Goal: Task Accomplishment & Management: Complete application form

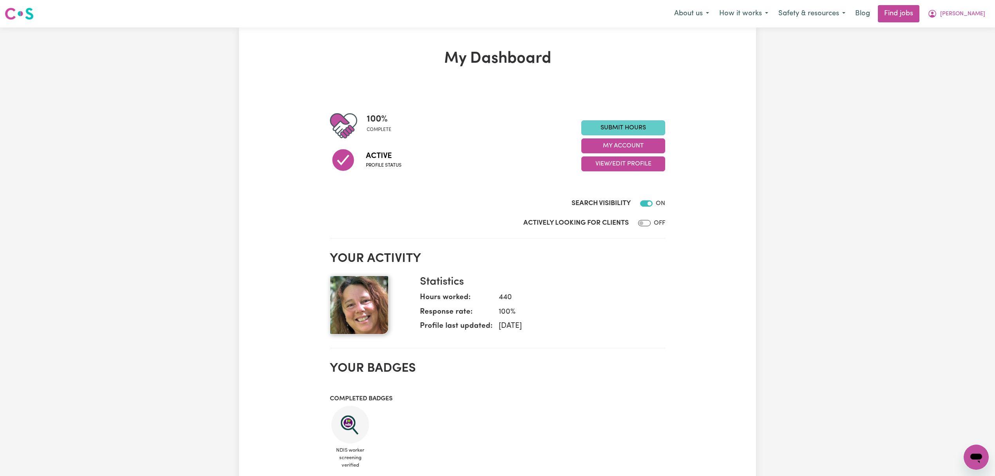
click at [613, 127] on link "Submit Hours" at bounding box center [623, 127] width 84 height 15
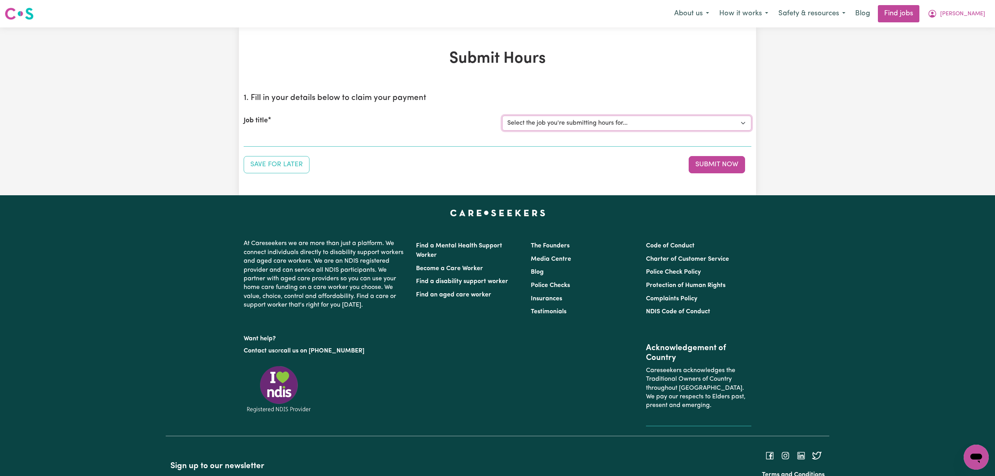
drag, startPoint x: 523, startPoint y: 118, endPoint x: 527, endPoint y: 130, distance: 12.4
click at [523, 118] on select "Select the job you're submitting hours for... [[PERSON_NAME]] [DEMOGRAPHIC_DATA…" at bounding box center [626, 123] width 249 height 15
select select "12222"
click at [502, 116] on select "Select the job you're submitting hours for... [[PERSON_NAME]] [DEMOGRAPHIC_DATA…" at bounding box center [626, 123] width 249 height 15
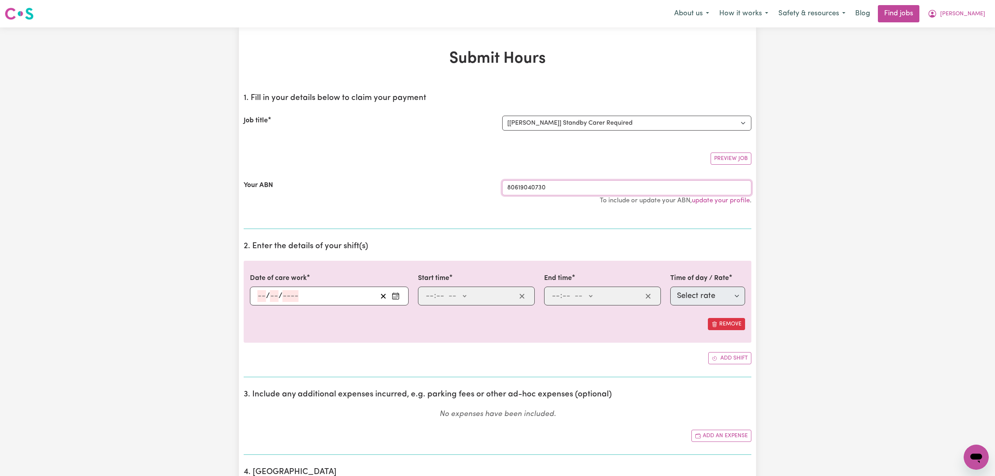
click at [532, 184] on input "80619040730" at bounding box center [626, 187] width 249 height 15
click at [328, 290] on div "/ /" at bounding box center [329, 295] width 159 height 19
click at [264, 291] on input "number" at bounding box center [261, 296] width 9 height 12
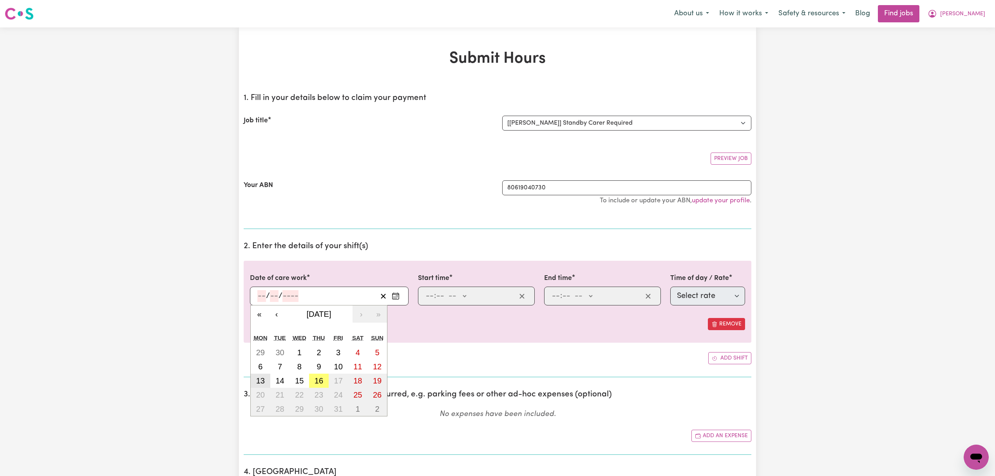
click at [261, 381] on abbr "13" at bounding box center [260, 380] width 9 height 9
type input "[DATE]"
type input "13"
type input "10"
type input "2025"
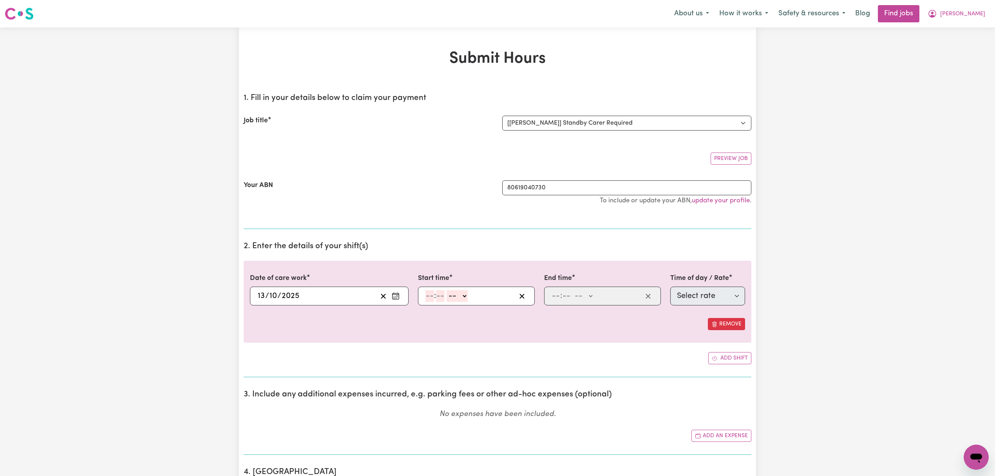
click at [427, 299] on input "number" at bounding box center [429, 296] width 9 height 12
type input "1"
click at [436, 298] on input "number" at bounding box center [437, 296] width 9 height 12
type input "00"
click at [451, 295] on select "-- AM PM" at bounding box center [455, 296] width 21 height 12
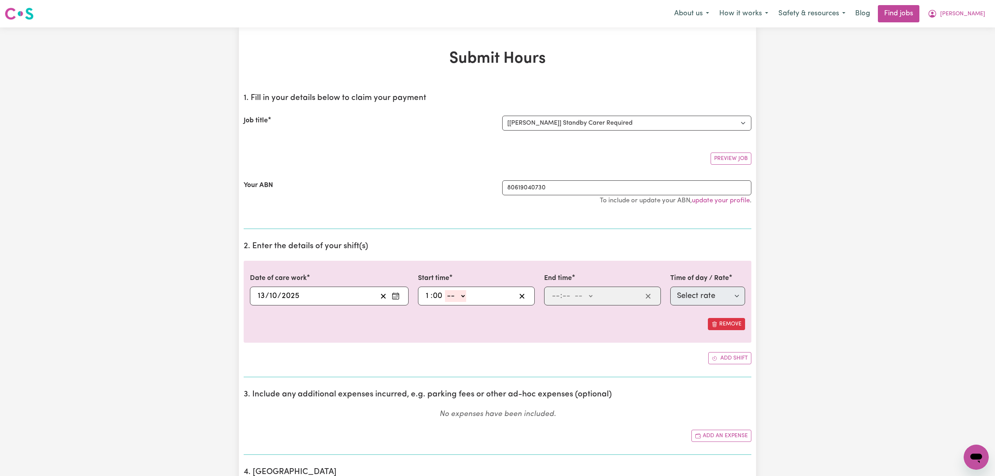
select select "pm"
click at [445, 291] on select "-- AM PM" at bounding box center [455, 296] width 21 height 12
type input "13:00"
type input "0"
click at [553, 299] on input "number" at bounding box center [556, 296] width 9 height 12
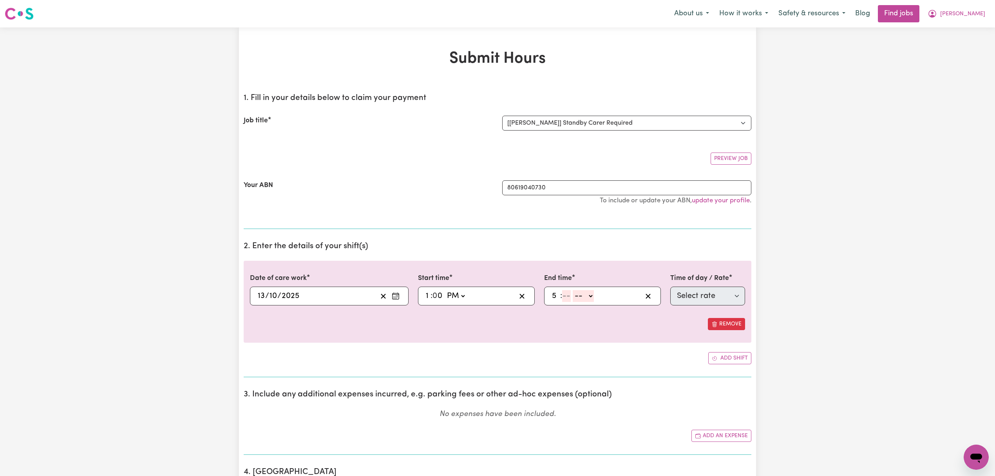
type input "5"
type input "00"
click at [597, 291] on div "5 : 00 -- AM PM" at bounding box center [596, 296] width 91 height 12
drag, startPoint x: 591, startPoint y: 291, endPoint x: 591, endPoint y: 297, distance: 5.5
click at [591, 291] on select "-- AM PM" at bounding box center [582, 296] width 21 height 12
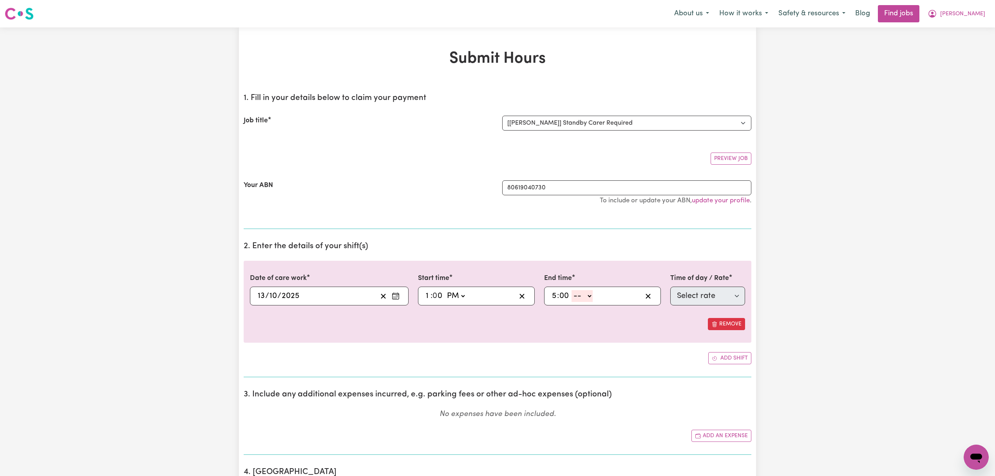
select select "pm"
click at [572, 291] on select "-- AM PM" at bounding box center [582, 296] width 21 height 12
type input "17:00"
type input "0"
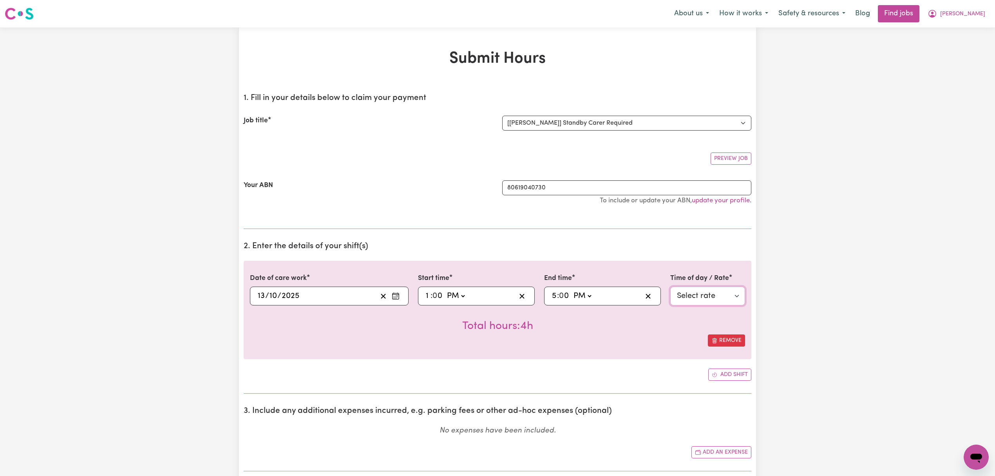
click at [706, 295] on select "Select rate $61.00 - Weekday Daytime - Assistance with Self Care Activities - S…" at bounding box center [707, 295] width 75 height 19
select select "345"
click at [670, 287] on select "Select rate $61.00 - Weekday Daytime - Assistance with Self Care Activities - S…" at bounding box center [707, 295] width 75 height 19
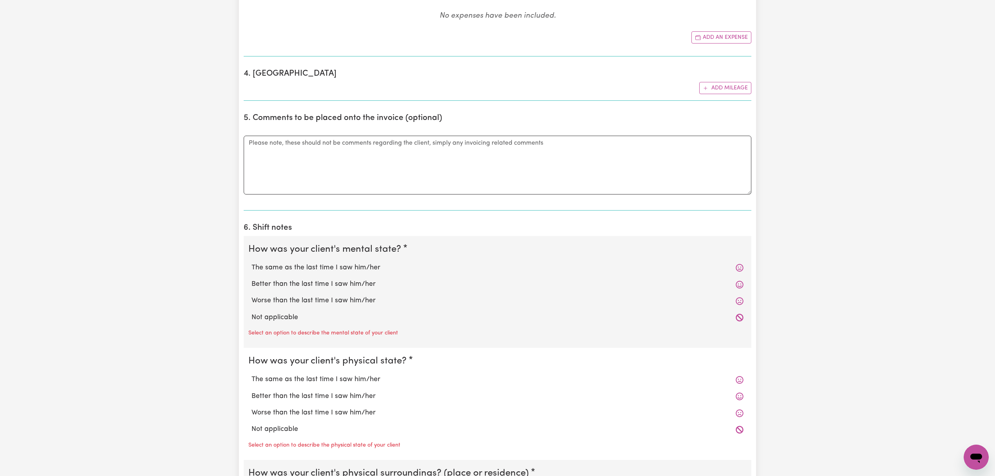
scroll to position [418, 0]
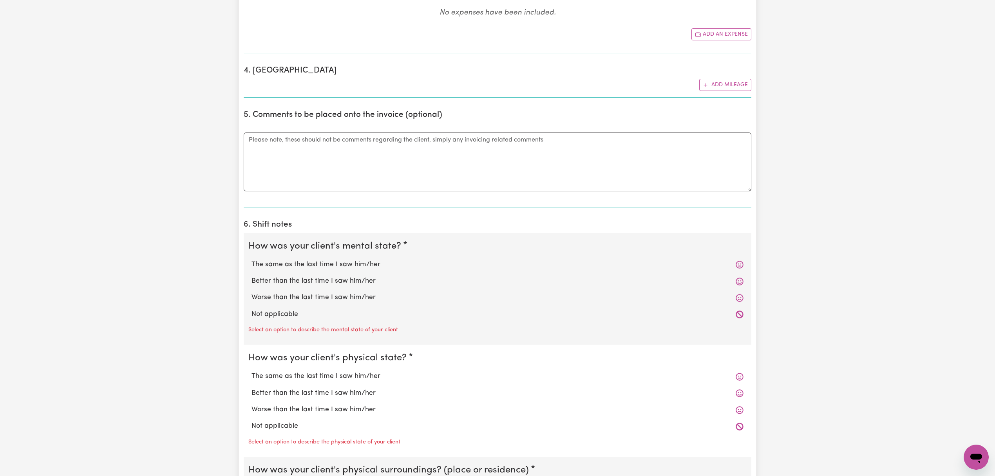
click at [372, 270] on label "The same as the last time I saw him/her" at bounding box center [498, 264] width 492 height 10
click at [252, 259] on input "The same as the last time I saw him/her" at bounding box center [251, 259] width 0 height 0
radio input "true"
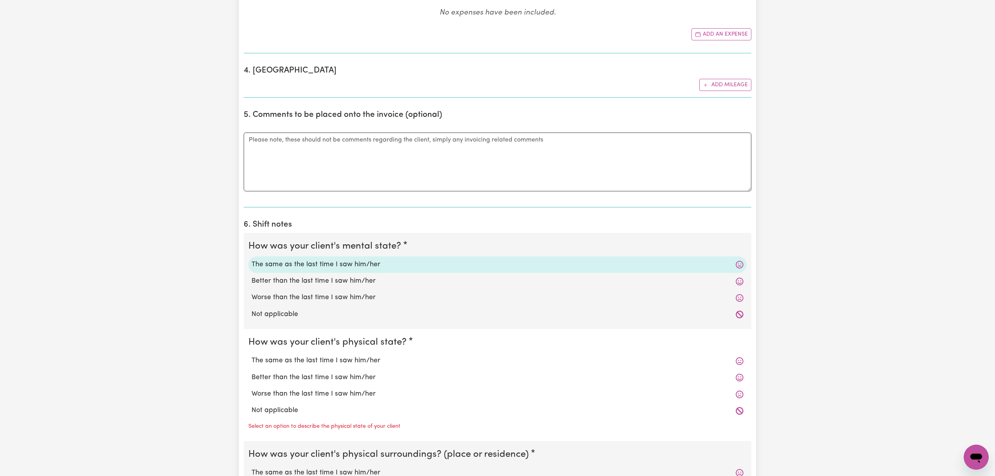
click at [331, 366] on label "The same as the last time I saw him/her" at bounding box center [498, 360] width 492 height 10
click at [252, 355] on input "The same as the last time I saw him/her" at bounding box center [251, 355] width 0 height 0
radio input "true"
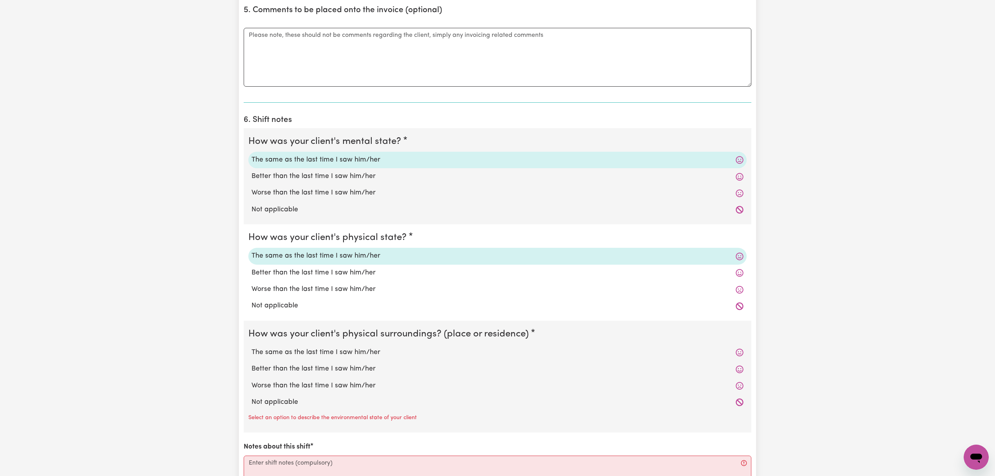
click at [328, 360] on div "The same as the last time I saw him/her" at bounding box center [497, 352] width 498 height 16
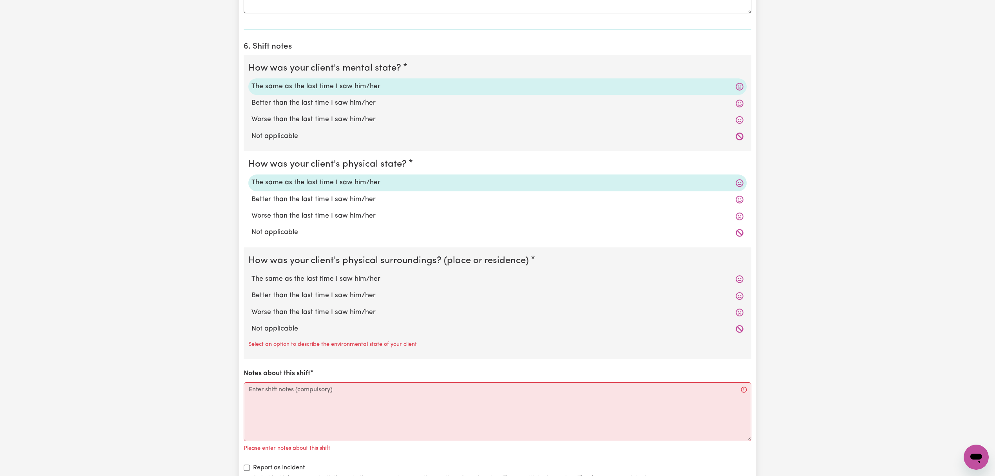
scroll to position [627, 0]
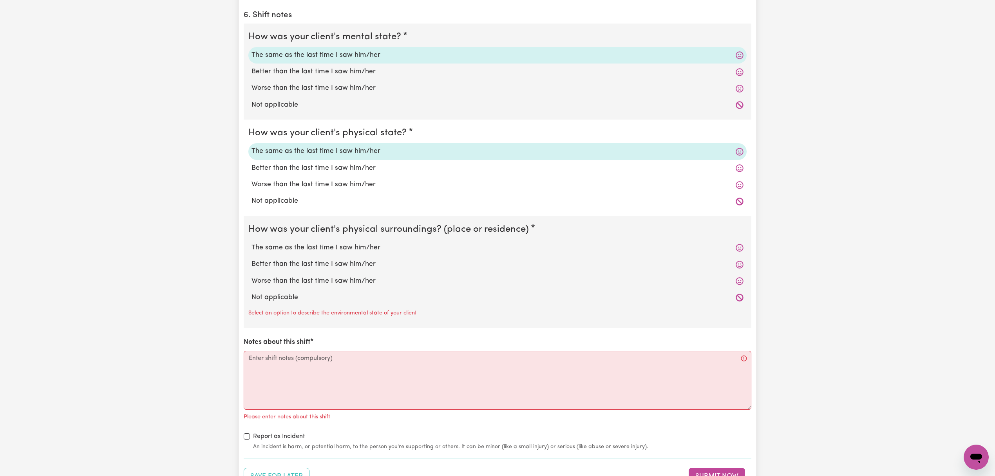
click at [338, 246] on label "The same as the last time I saw him/her" at bounding box center [498, 248] width 492 height 10
click at [252, 243] on input "The same as the last time I saw him/her" at bounding box center [251, 242] width 0 height 0
radio input "true"
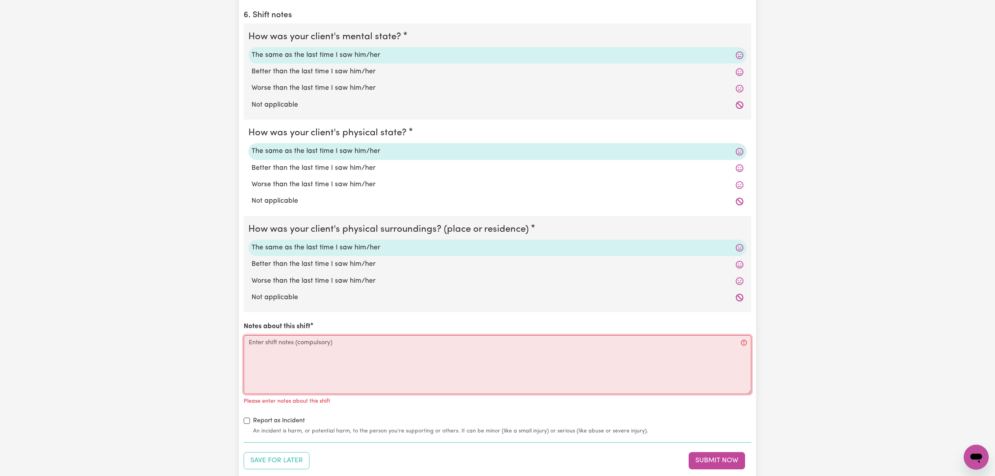
click at [277, 383] on textarea "Notes about this shift" at bounding box center [498, 364] width 508 height 59
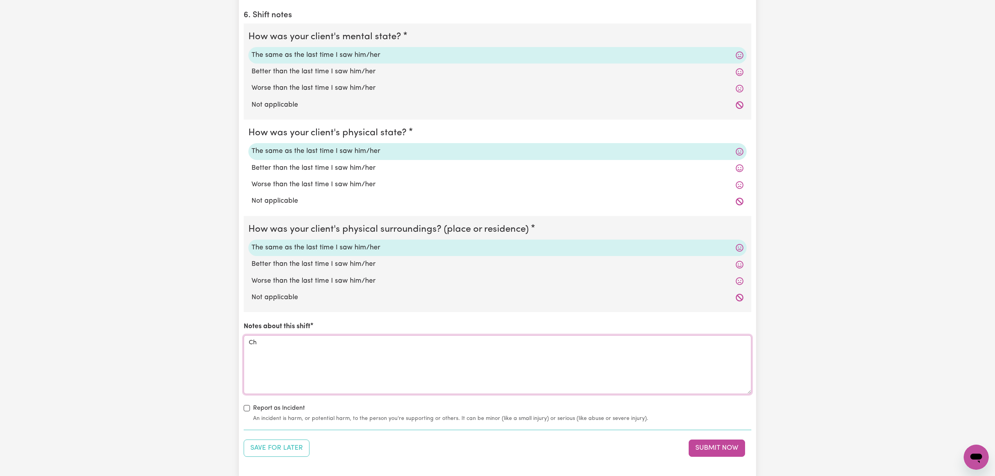
type textarea "C"
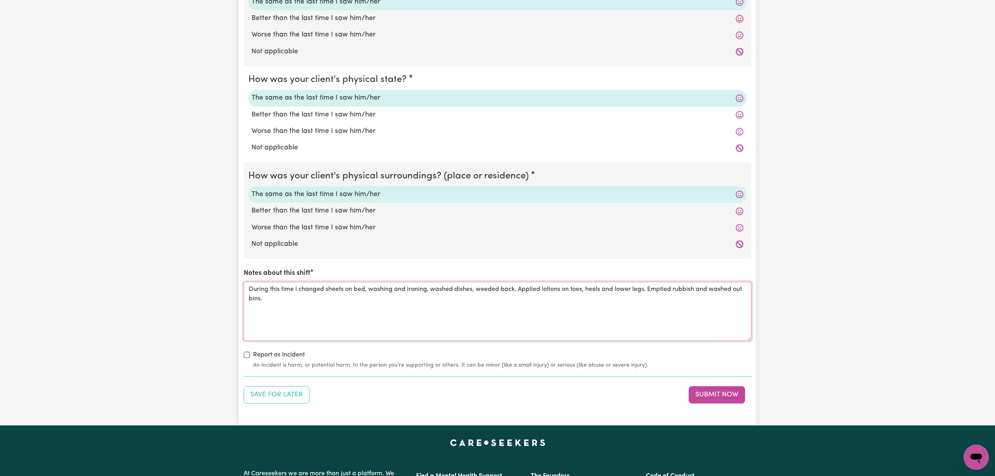
scroll to position [731, 0]
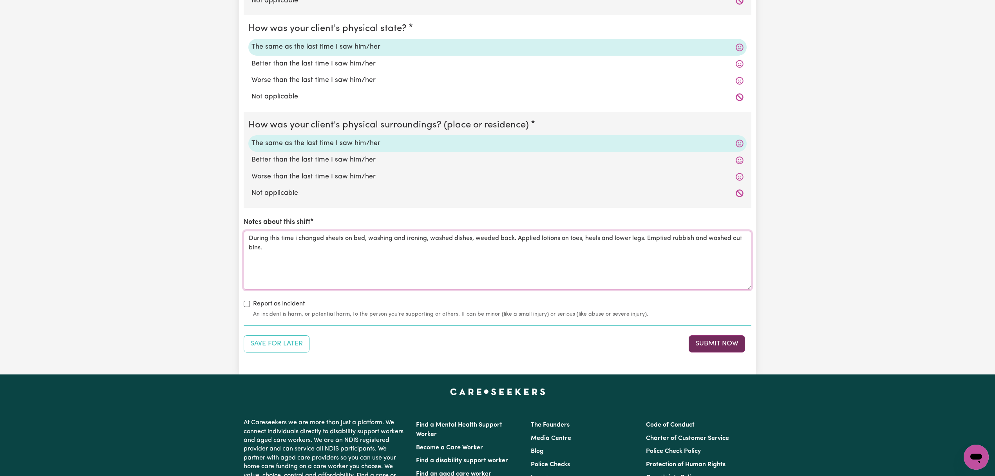
type textarea "During this time i changed sheets on bed, washing and ironing, washed dishes, w…"
click at [720, 345] on button "Submit Now" at bounding box center [717, 343] width 56 height 17
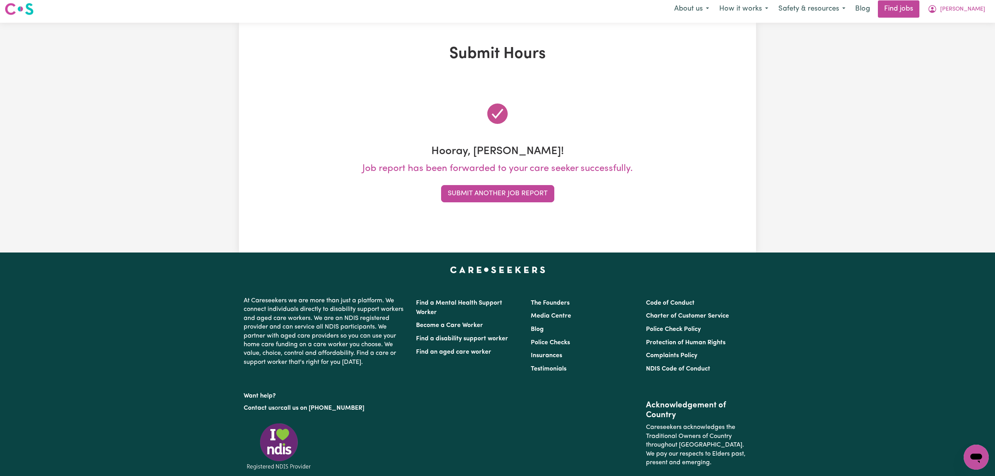
scroll to position [0, 0]
